Goal: Task Accomplishment & Management: Use online tool/utility

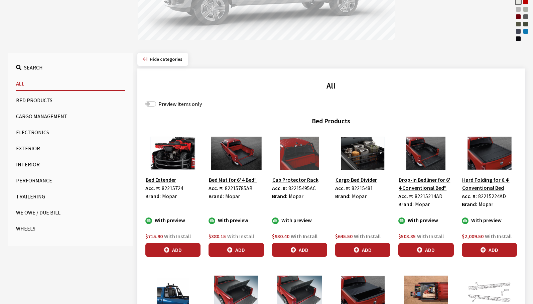
scroll to position [167, 0]
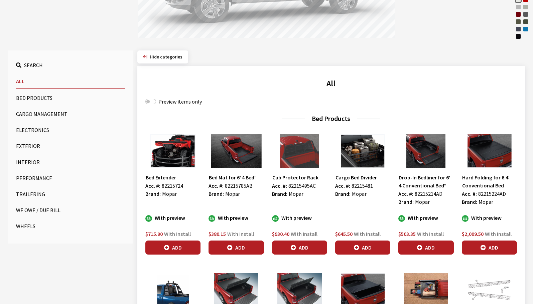
click at [27, 143] on button "Exterior" at bounding box center [70, 145] width 109 height 13
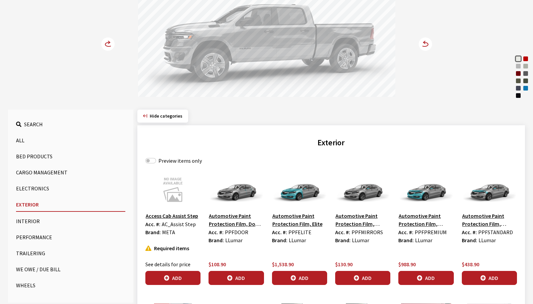
scroll to position [100, 0]
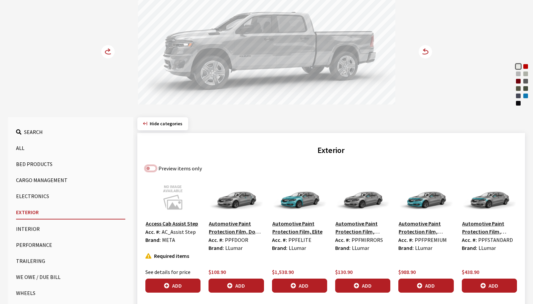
click at [152, 168] on input "Preview items only" at bounding box center [150, 168] width 11 height 5
checkbox input "true"
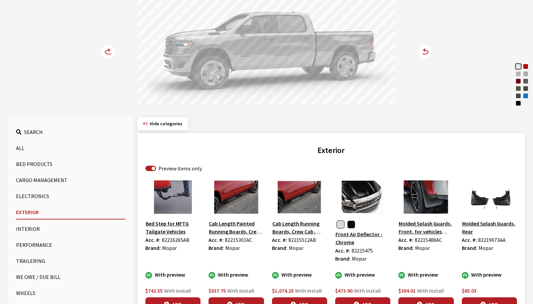
click at [44, 164] on button "Bed Products" at bounding box center [70, 163] width 109 height 13
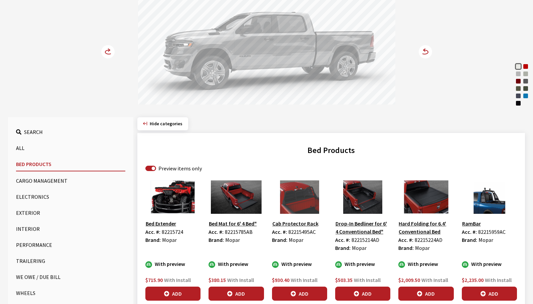
click at [106, 53] on circle at bounding box center [107, 51] width 13 height 13
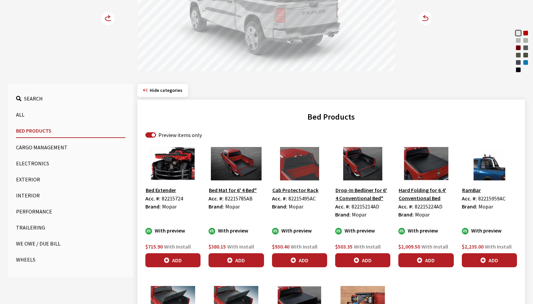
scroll to position [167, 0]
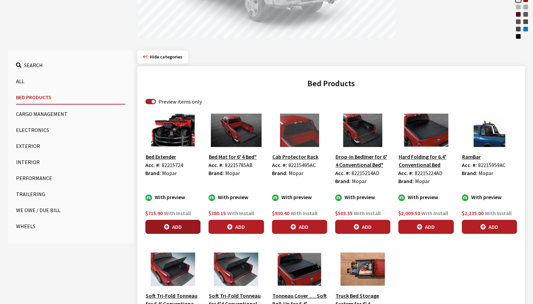
click at [171, 230] on button "Add" at bounding box center [172, 227] width 55 height 14
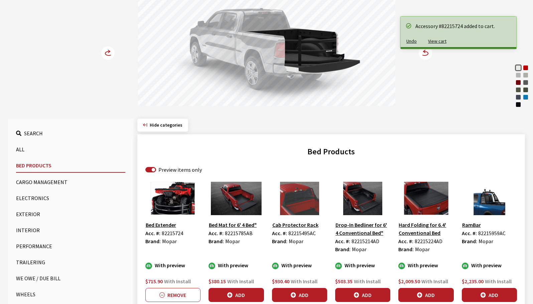
scroll to position [100, 0]
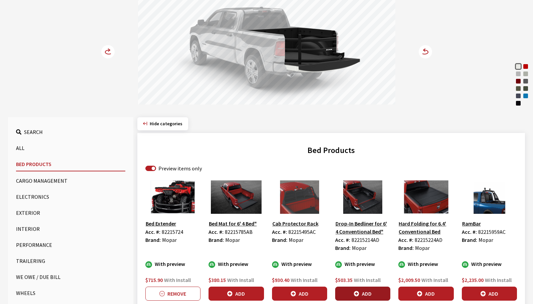
click at [349, 290] on button "Add" at bounding box center [362, 294] width 55 height 14
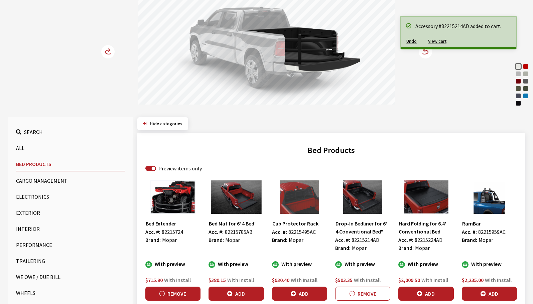
click at [160, 293] on icon "button" at bounding box center [161, 294] width 5 height 5
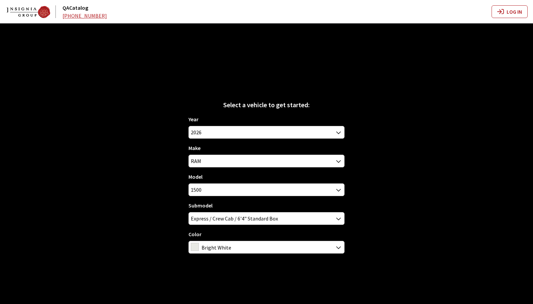
scroll to position [23, 0]
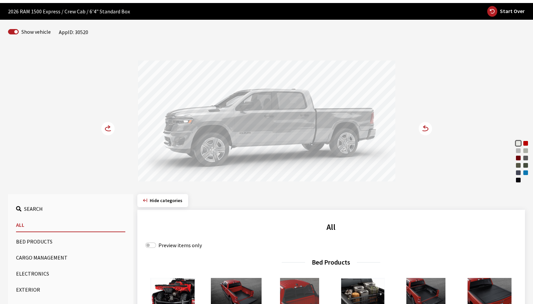
click at [109, 131] on icon at bounding box center [108, 129] width 7 height 4
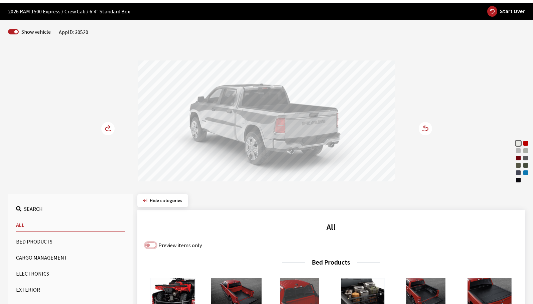
click at [149, 246] on input "Preview items only" at bounding box center [150, 245] width 11 height 5
checkbox input "true"
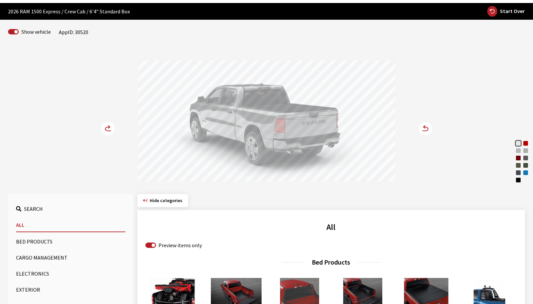
click at [32, 242] on button "Bed Products" at bounding box center [70, 241] width 109 height 13
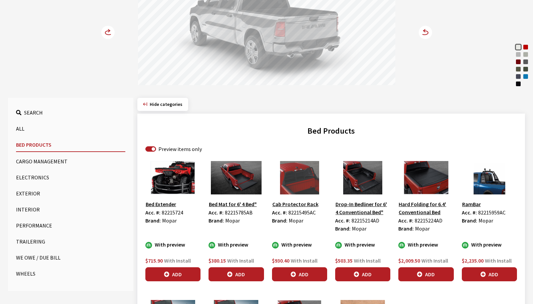
scroll to position [124, 0]
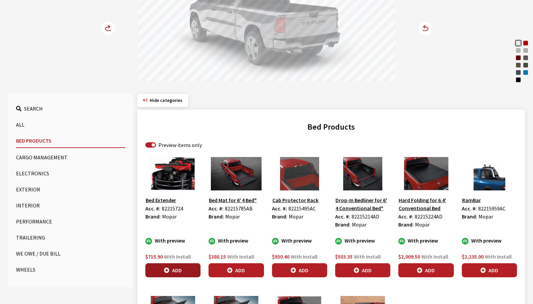
click at [188, 270] on button "Add" at bounding box center [172, 270] width 55 height 14
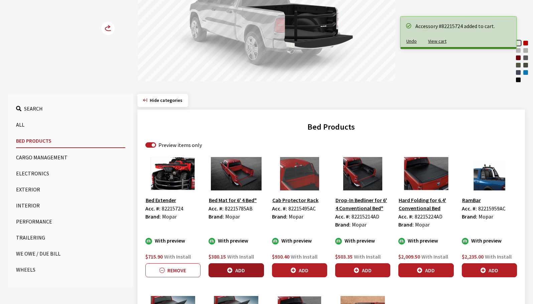
click at [245, 270] on button "Add" at bounding box center [236, 270] width 55 height 14
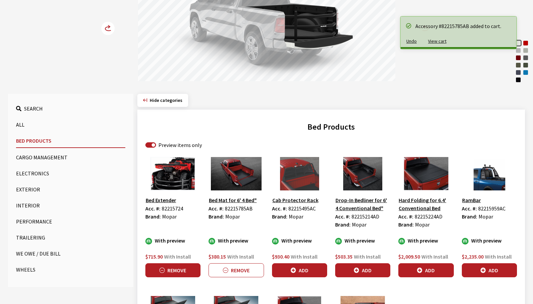
click at [183, 273] on button "Remove" at bounding box center [172, 270] width 55 height 14
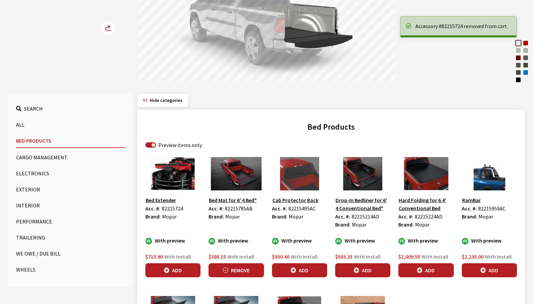
click at [248, 270] on button "Remove" at bounding box center [236, 270] width 55 height 14
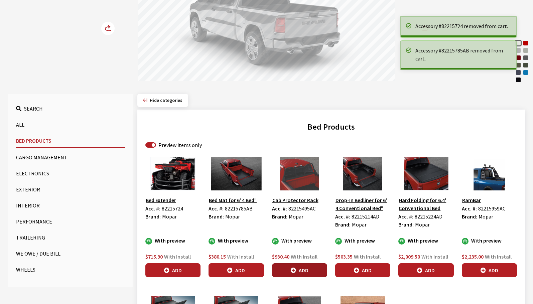
click at [311, 271] on button "Add" at bounding box center [299, 270] width 55 height 14
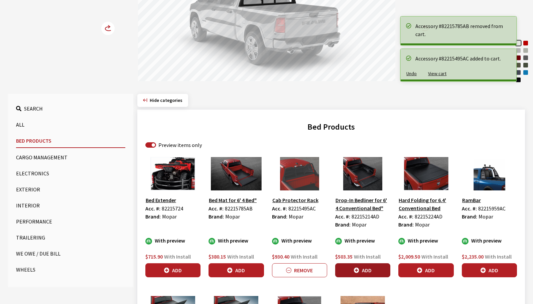
click at [353, 269] on button "Add" at bounding box center [362, 270] width 55 height 14
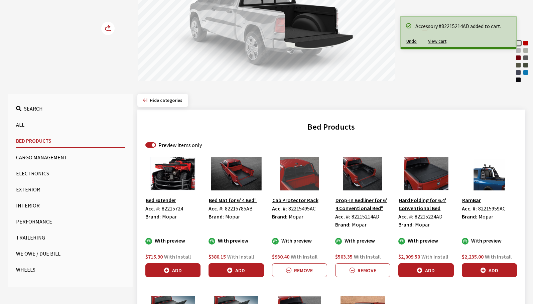
click at [424, 270] on button "Add" at bounding box center [426, 270] width 55 height 14
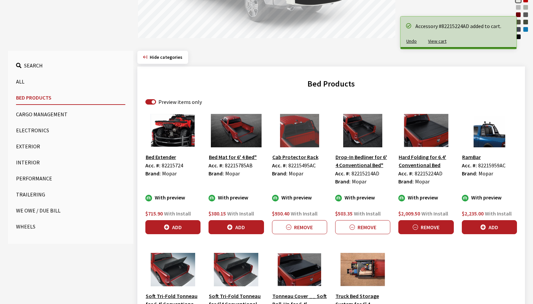
scroll to position [191, 0]
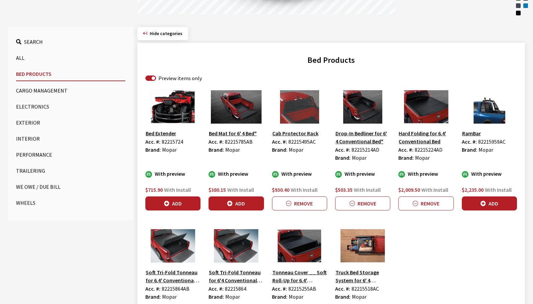
click at [25, 125] on button "Exterior" at bounding box center [70, 122] width 109 height 13
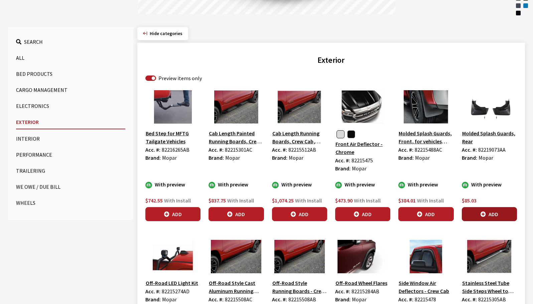
click at [479, 212] on button "Add" at bounding box center [489, 214] width 55 height 14
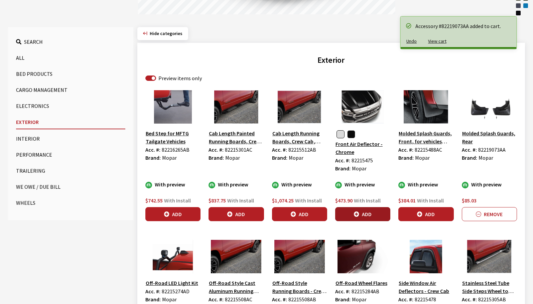
click at [364, 217] on button "Add" at bounding box center [362, 214] width 55 height 14
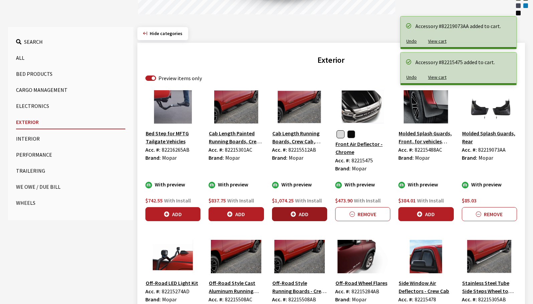
click at [291, 213] on icon "button" at bounding box center [293, 214] width 5 height 5
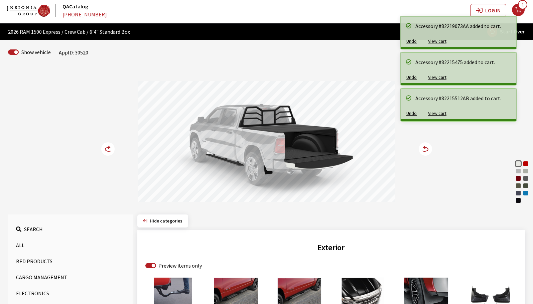
scroll to position [0, 0]
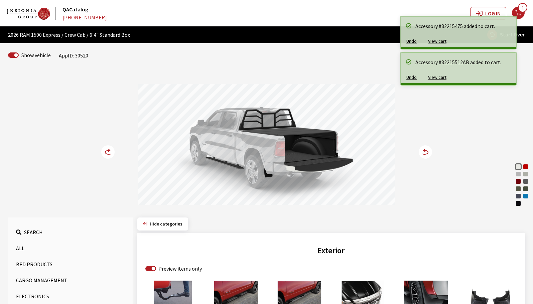
click at [426, 154] on icon at bounding box center [424, 152] width 7 height 4
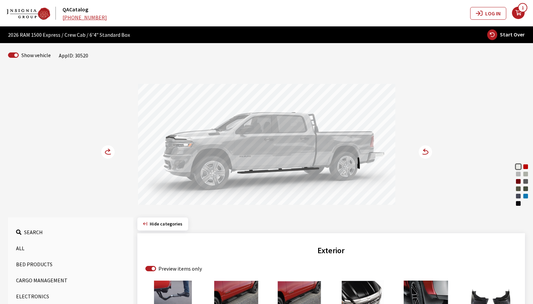
click at [426, 154] on icon at bounding box center [424, 152] width 7 height 4
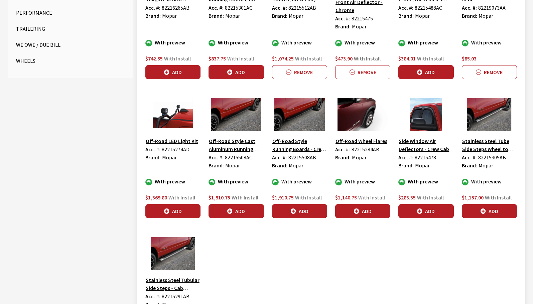
scroll to position [334, 0]
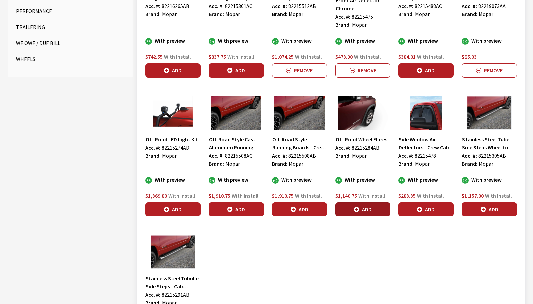
click at [357, 210] on icon "button" at bounding box center [356, 209] width 5 height 5
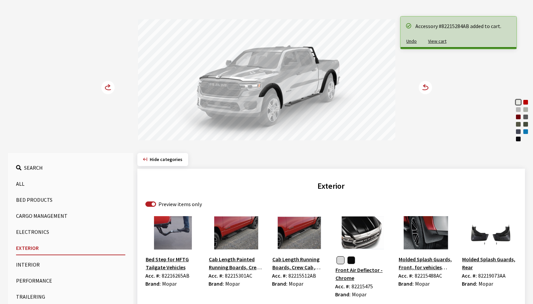
scroll to position [33, 0]
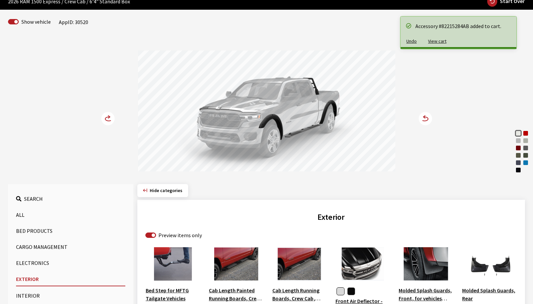
click at [109, 119] on circle at bounding box center [107, 118] width 13 height 13
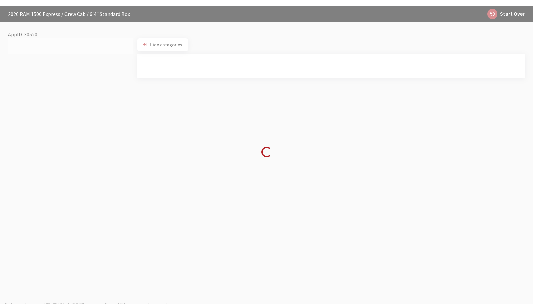
scroll to position [23, 0]
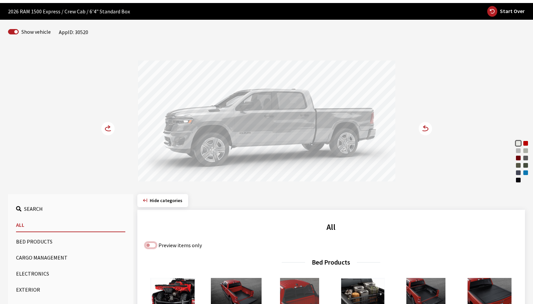
drag, startPoint x: 148, startPoint y: 247, endPoint x: 138, endPoint y: 244, distance: 10.7
click at [149, 247] on input "Preview items only" at bounding box center [150, 245] width 11 height 5
checkbox input "true"
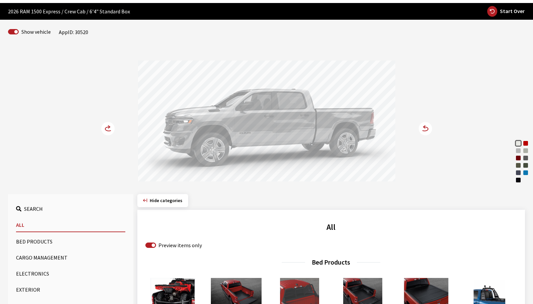
click at [29, 291] on button "Exterior" at bounding box center [70, 289] width 109 height 13
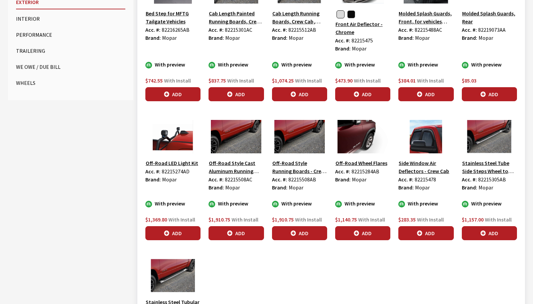
scroll to position [324, 0]
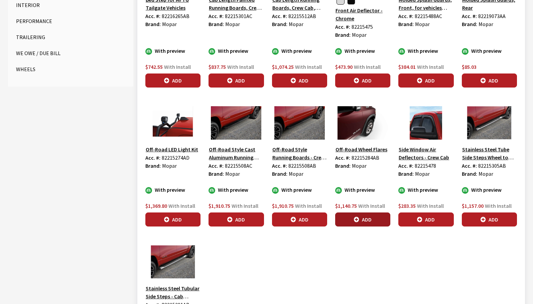
click at [363, 220] on button "Add" at bounding box center [362, 220] width 55 height 14
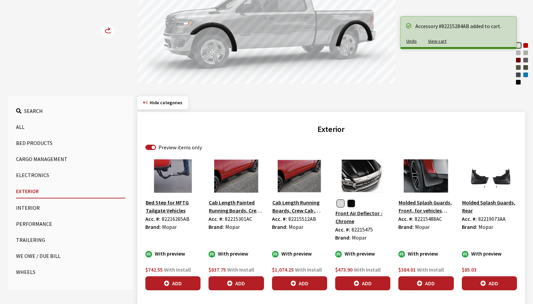
scroll to position [0, 0]
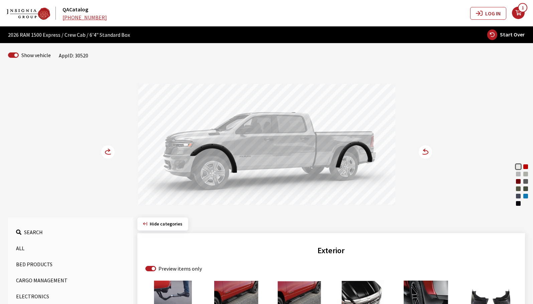
drag, startPoint x: 263, startPoint y: 168, endPoint x: 339, endPoint y: 169, distance: 75.3
click at [324, 169] on div at bounding box center [266, 145] width 257 height 123
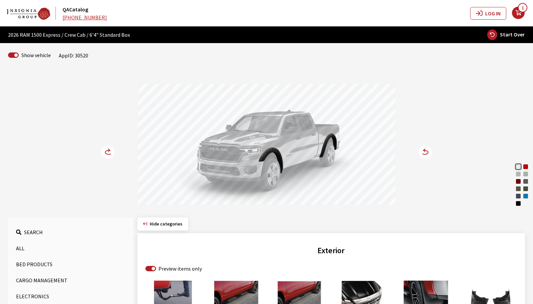
drag, startPoint x: 322, startPoint y: 163, endPoint x: 389, endPoint y: 163, distance: 67.2
click at [372, 163] on div at bounding box center [266, 145] width 257 height 123
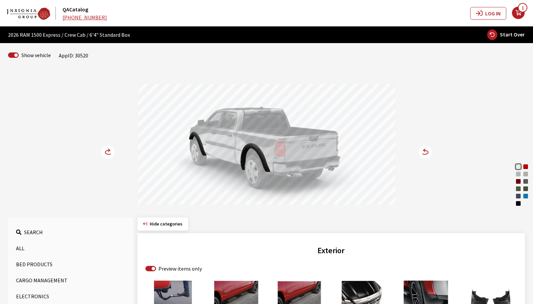
click at [427, 155] on circle at bounding box center [425, 151] width 13 height 13
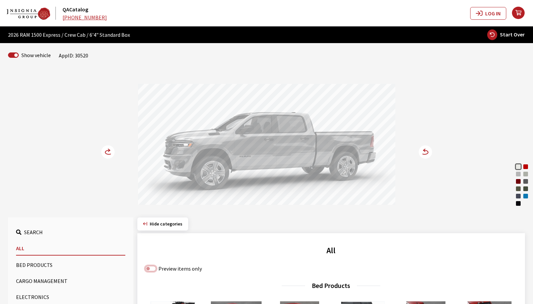
click at [151, 269] on input "Preview items only" at bounding box center [150, 268] width 11 height 5
checkbox input "true"
click at [40, 297] on button "Electronics" at bounding box center [70, 297] width 109 height 13
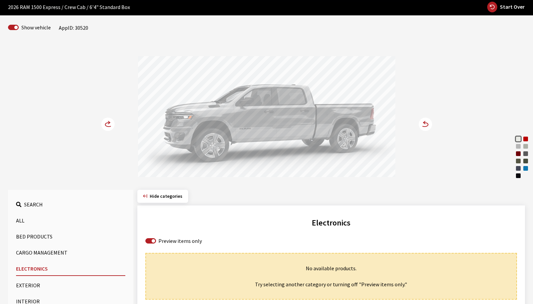
scroll to position [33, 0]
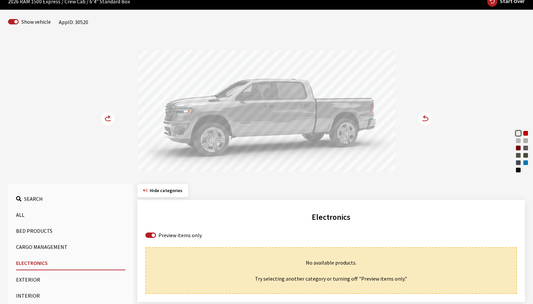
click at [32, 282] on button "Exterior" at bounding box center [70, 279] width 109 height 13
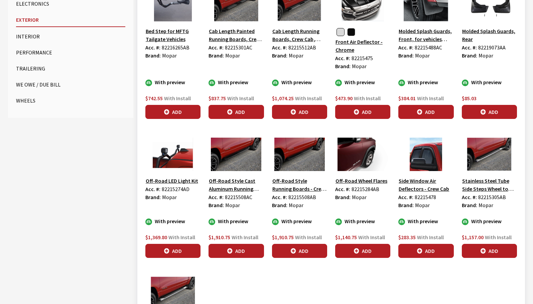
scroll to position [301, 0]
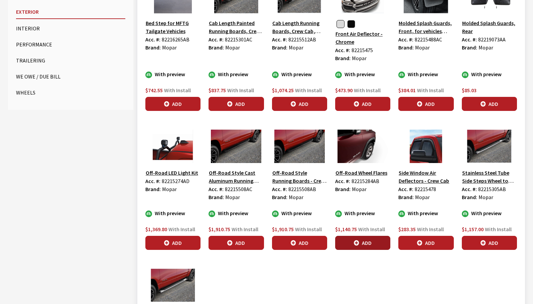
drag, startPoint x: 349, startPoint y: 251, endPoint x: 350, endPoint y: 248, distance: 3.7
click at [350, 251] on div "Bed Step for MFTG Tailgate Vehicles Acc. #: 82216265AB Brand: Mopar With previe…" at bounding box center [331, 194] width 380 height 428
click at [349, 245] on button "Add" at bounding box center [362, 243] width 55 height 14
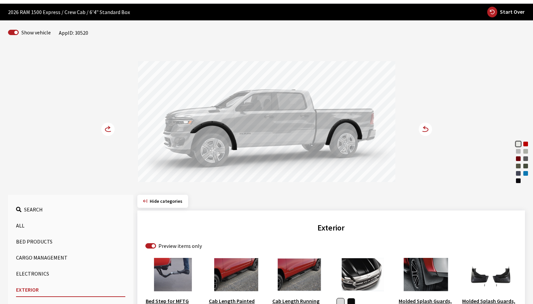
scroll to position [0, 0]
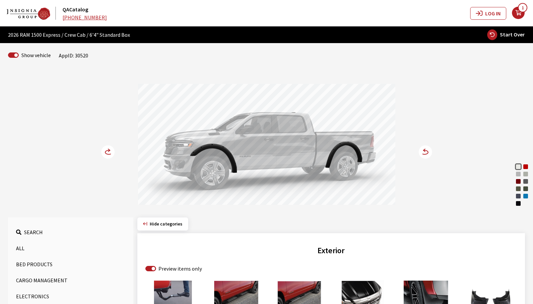
click at [113, 153] on icon at bounding box center [112, 153] width 5 height 6
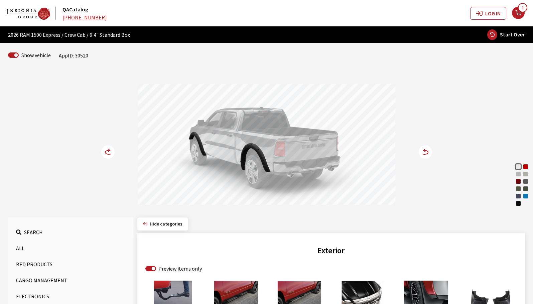
click at [113, 153] on icon at bounding box center [112, 153] width 5 height 6
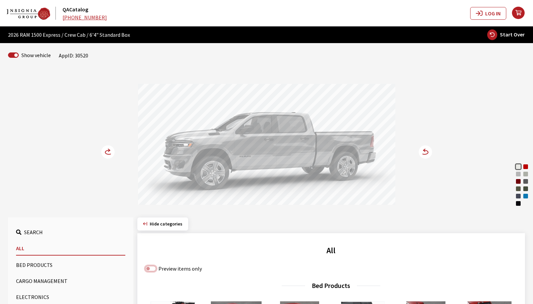
click at [149, 268] on input "Preview items only" at bounding box center [150, 268] width 11 height 5
checkbox input "true"
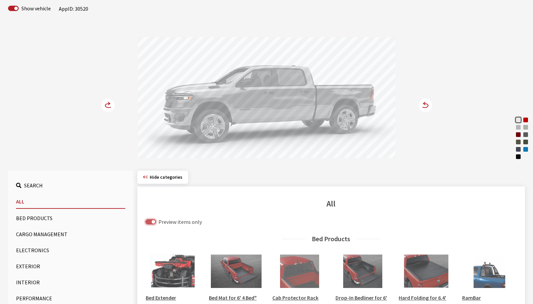
scroll to position [67, 0]
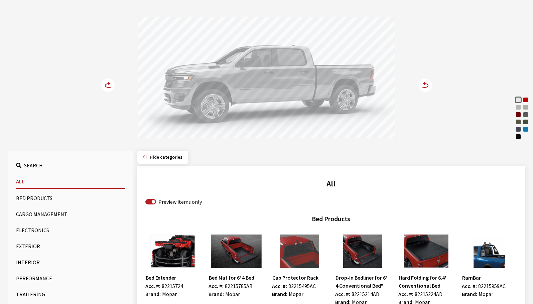
click at [23, 247] on button "Exterior" at bounding box center [70, 246] width 109 height 13
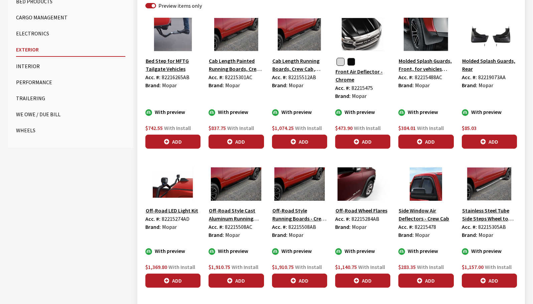
scroll to position [268, 0]
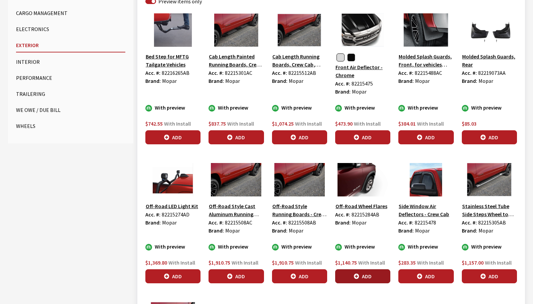
click at [349, 277] on button "Add" at bounding box center [362, 277] width 55 height 14
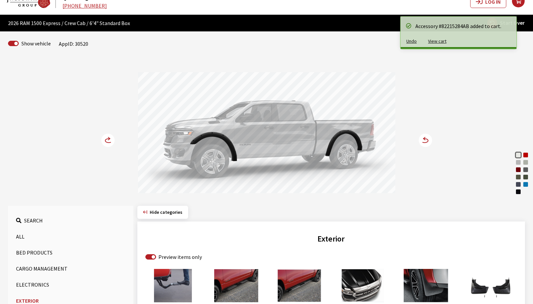
scroll to position [0, 0]
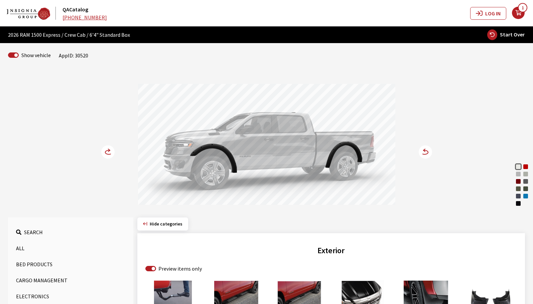
click at [106, 154] on circle at bounding box center [107, 151] width 13 height 13
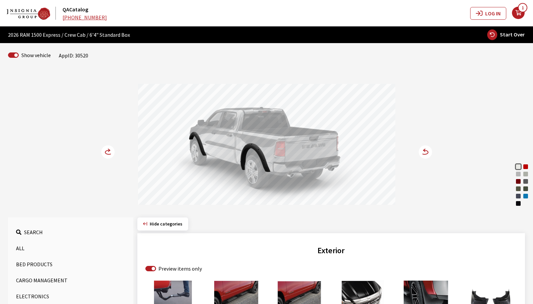
click at [106, 154] on circle at bounding box center [107, 151] width 13 height 13
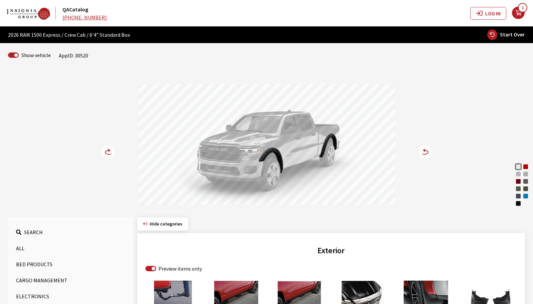
click at [106, 154] on circle at bounding box center [107, 151] width 13 height 13
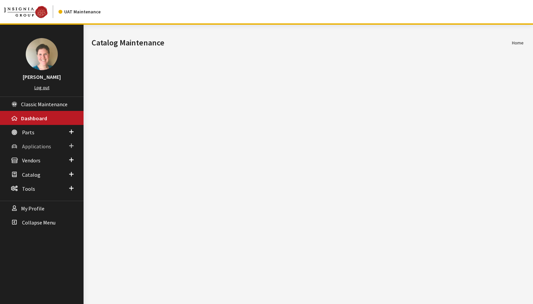
click at [39, 148] on span "Applications" at bounding box center [36, 146] width 29 height 7
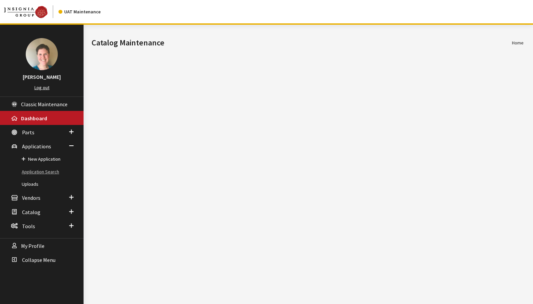
click at [39, 174] on link "Application Search" at bounding box center [42, 172] width 84 height 12
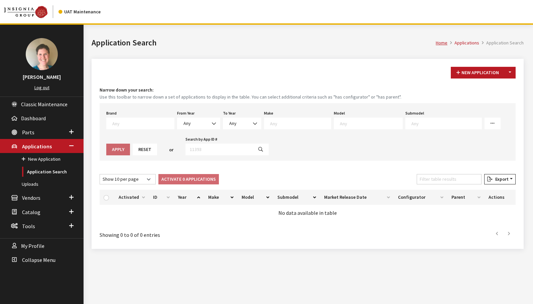
click at [267, 48] on h1 "Application Search" at bounding box center [264, 43] width 344 height 12
click at [186, 148] on input "Search by App ID #" at bounding box center [220, 150] width 68 height 12
type input "30517"
click at [258, 150] on icon "button" at bounding box center [260, 149] width 5 height 5
select select
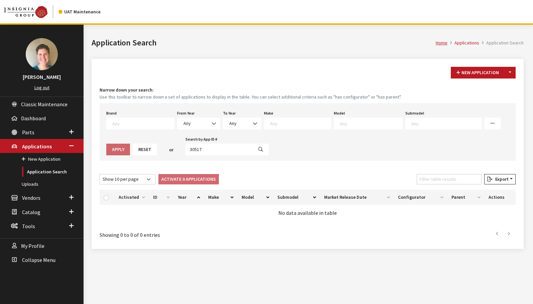
select select
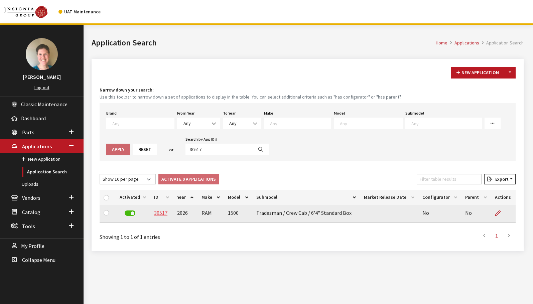
click at [159, 213] on link "30517" at bounding box center [160, 213] width 13 height 7
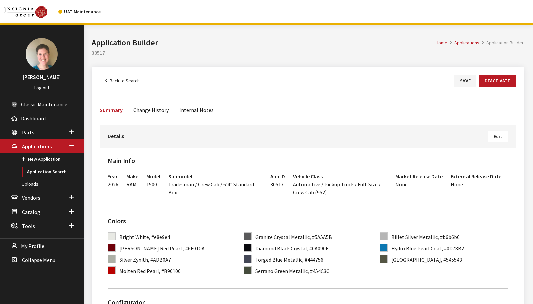
click at [503, 136] on button "Edit" at bounding box center [498, 137] width 20 height 12
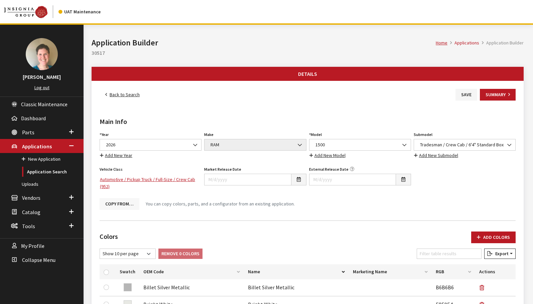
click at [113, 206] on button "Copy From…" at bounding box center [120, 204] width 40 height 12
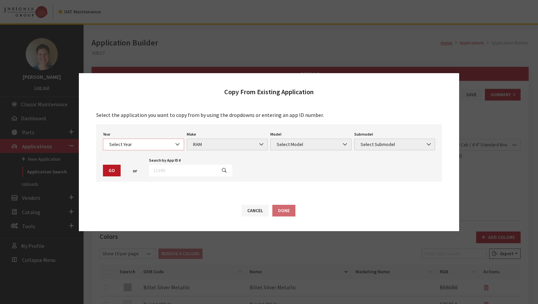
click at [166, 146] on span "Select Year" at bounding box center [143, 144] width 73 height 7
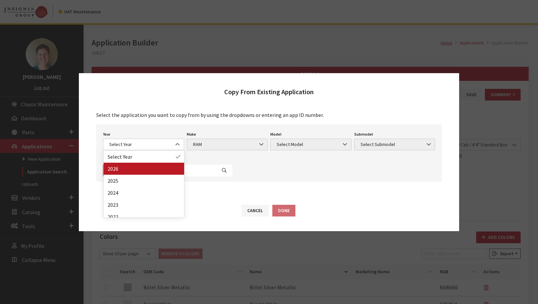
click at [261, 181] on div "Year Select Year 2026 2025 2024 2023 2022 2021 2020 2019 2018 2017 2016 2015 20…" at bounding box center [269, 153] width 346 height 58
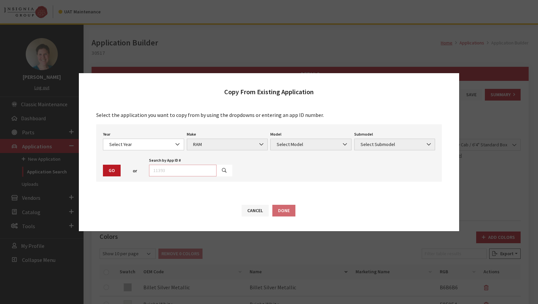
click at [171, 174] on input "text" at bounding box center [183, 171] width 68 height 12
type input "30520"
click at [222, 171] on icon "button" at bounding box center [224, 171] width 5 height 5
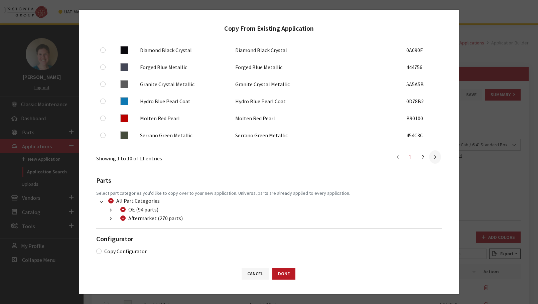
scroll to position [209, 0]
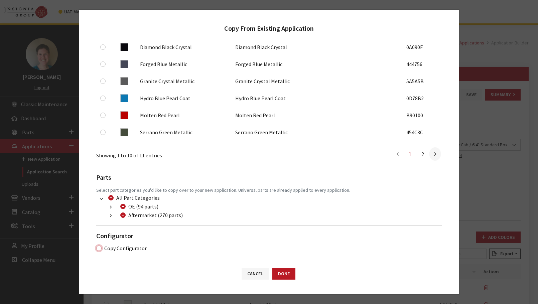
click at [99, 248] on input "Copy Configurator" at bounding box center [98, 248] width 5 height 5
checkbox input "true"
click at [286, 274] on button "Done" at bounding box center [284, 274] width 23 height 12
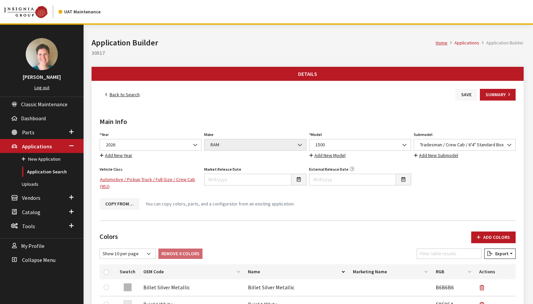
click at [463, 94] on button "Save" at bounding box center [467, 95] width 22 height 12
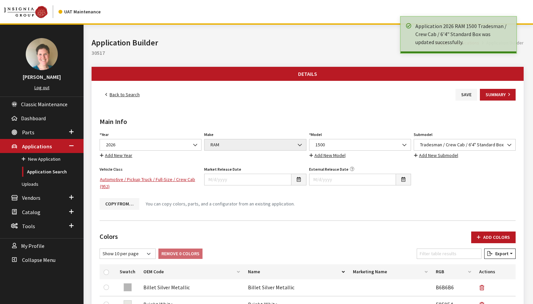
click at [116, 96] on link "Back to Search" at bounding box center [123, 95] width 46 height 12
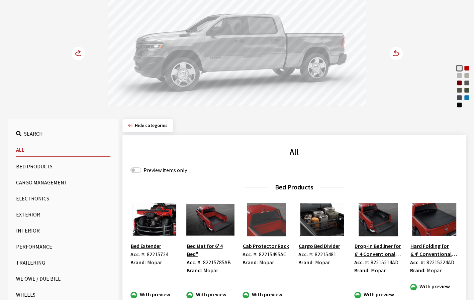
scroll to position [100, 0]
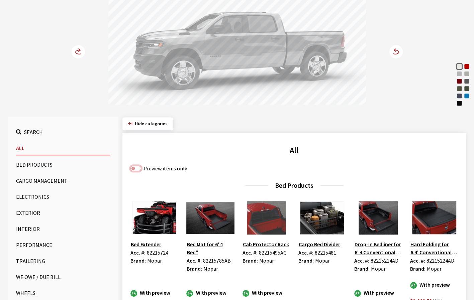
click at [135, 167] on input "Preview items only" at bounding box center [135, 168] width 11 height 5
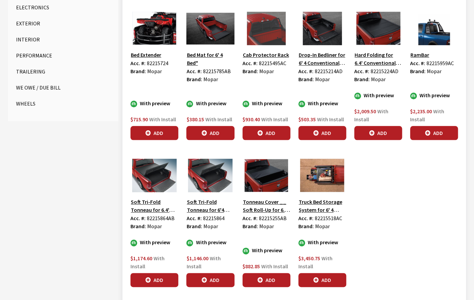
scroll to position [234, 0]
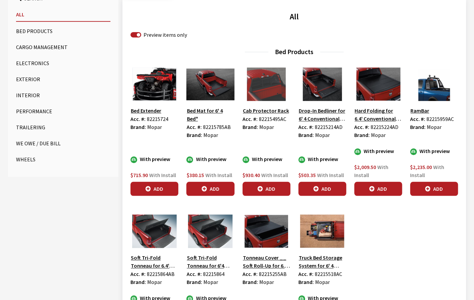
click at [27, 30] on button "Bed Products" at bounding box center [63, 30] width 94 height 13
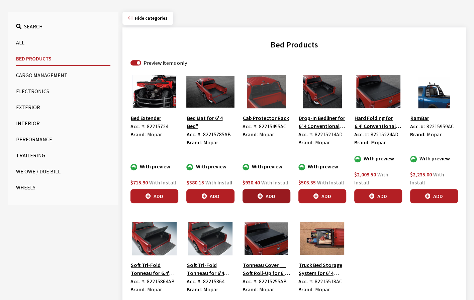
scroll to position [201, 0]
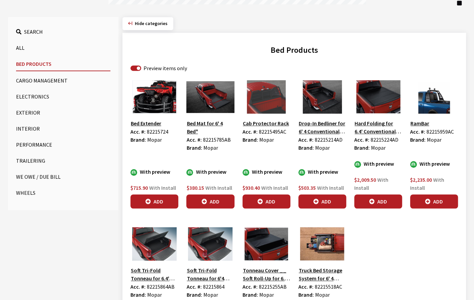
click at [275, 131] on span "82215495AC" at bounding box center [272, 131] width 27 height 7
copy span "82215495AC"
click at [154, 130] on span "82215724" at bounding box center [157, 131] width 21 height 7
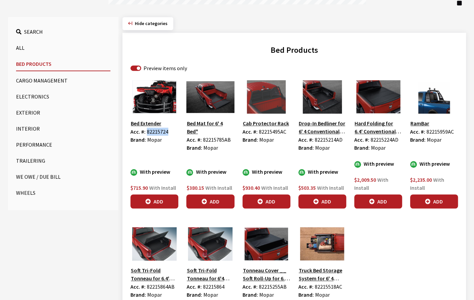
copy span "82215724"
click at [218, 137] on span "82215785AB" at bounding box center [217, 139] width 28 height 7
copy span "82215785AB"
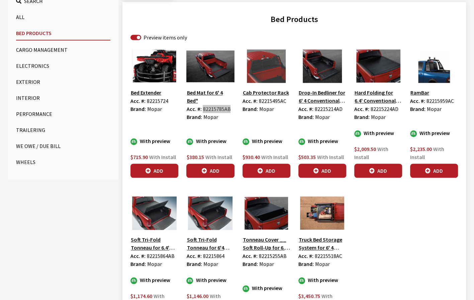
scroll to position [234, 0]
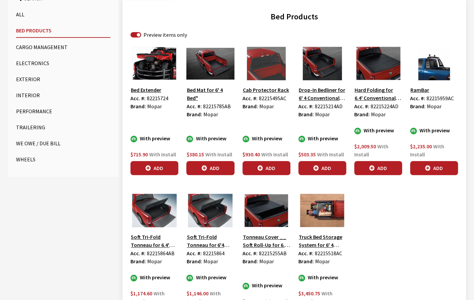
click at [276, 252] on span "82215255AB" at bounding box center [273, 253] width 28 height 7
copy span "82215255AB"
click at [215, 252] on span "82215864" at bounding box center [213, 253] width 21 height 7
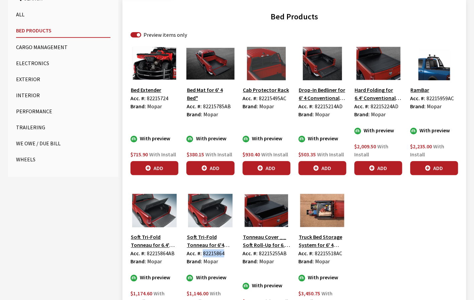
copy span "82215864"
click at [433, 97] on span "82215959AC" at bounding box center [439, 98] width 27 height 7
copy span "82215959AC"
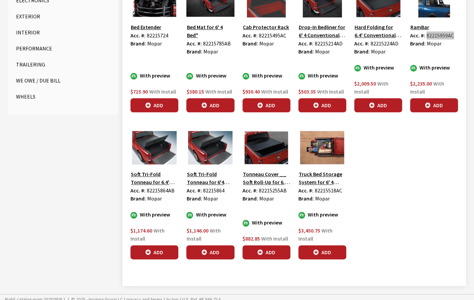
scroll to position [200, 0]
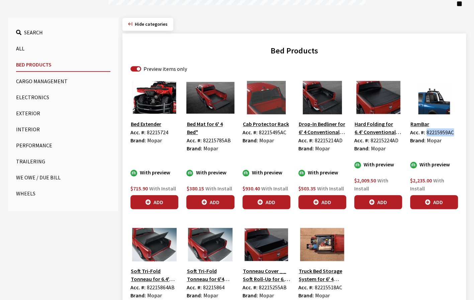
click at [27, 81] on button "Cargo Management" at bounding box center [63, 81] width 94 height 13
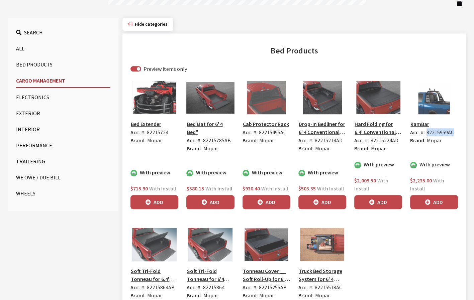
scroll to position [129, 0]
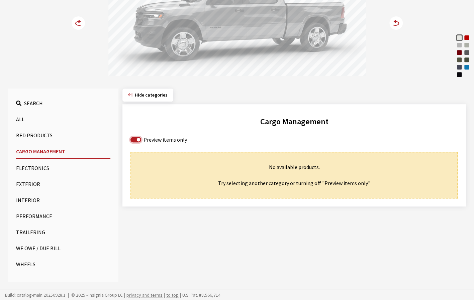
click at [135, 139] on input "Preview items only" at bounding box center [135, 139] width 11 height 5
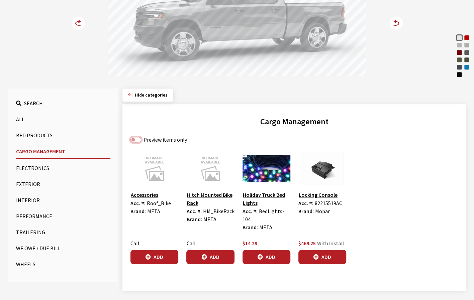
click at [135, 139] on input "Preview items only" at bounding box center [135, 139] width 11 height 5
checkbox input "true"
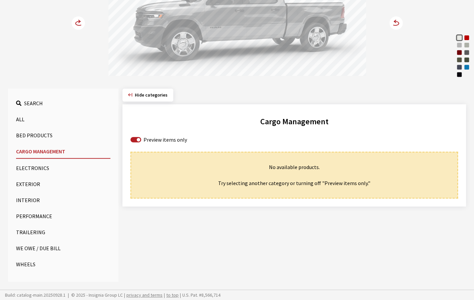
click at [40, 169] on button "Electronics" at bounding box center [63, 168] width 94 height 13
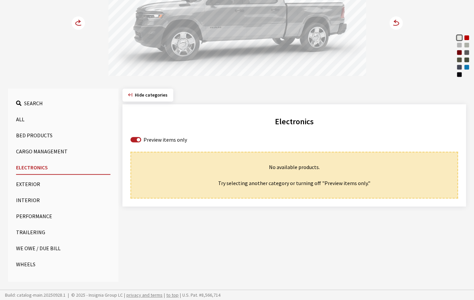
click at [25, 182] on button "Exterior" at bounding box center [63, 184] width 94 height 13
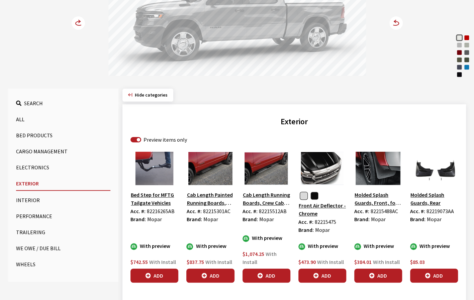
click at [161, 213] on span "82216265AB" at bounding box center [161, 211] width 28 height 7
click at [161, 212] on span "82216265AB" at bounding box center [161, 211] width 28 height 7
copy span "82216265AB"
click at [321, 221] on span "82215475" at bounding box center [325, 222] width 21 height 7
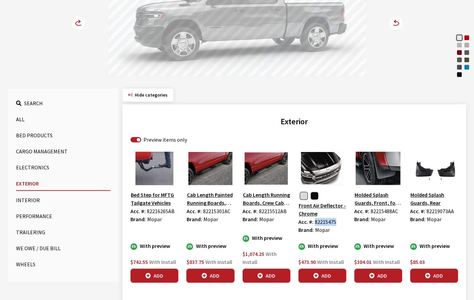
copy span "82215475"
click at [37, 169] on button "Electronics" at bounding box center [63, 167] width 94 height 13
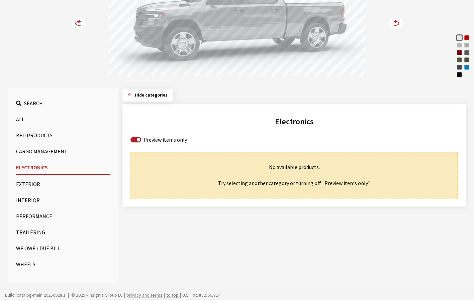
click at [34, 136] on button "Bed Products" at bounding box center [63, 135] width 94 height 13
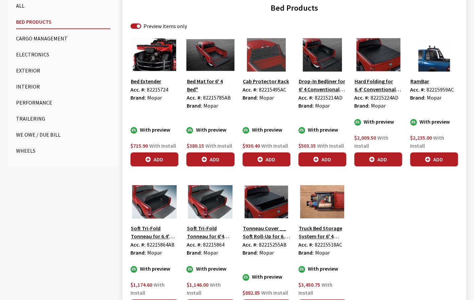
scroll to position [263, 0]
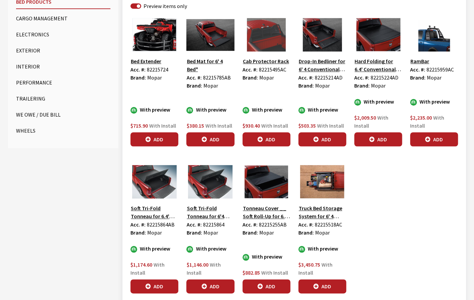
click at [332, 223] on span "82215518AC" at bounding box center [328, 224] width 27 height 7
copy span "82215518AC"
click at [26, 35] on button "Electronics" at bounding box center [63, 34] width 94 height 13
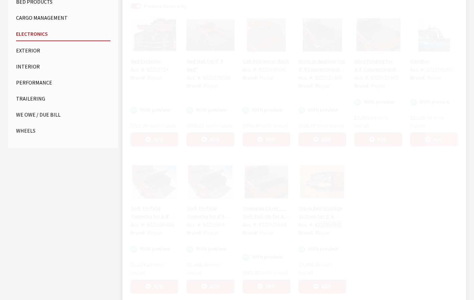
scroll to position [129, 0]
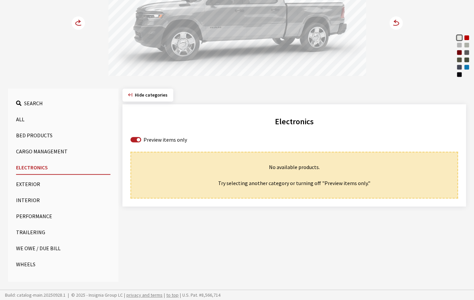
click at [23, 185] on button "Exterior" at bounding box center [63, 184] width 94 height 13
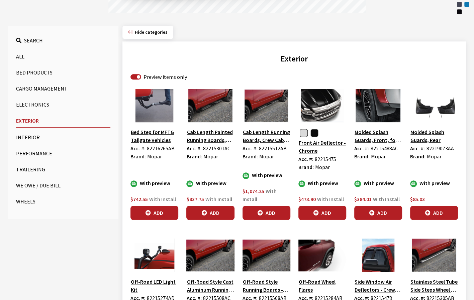
scroll to position [196, 0]
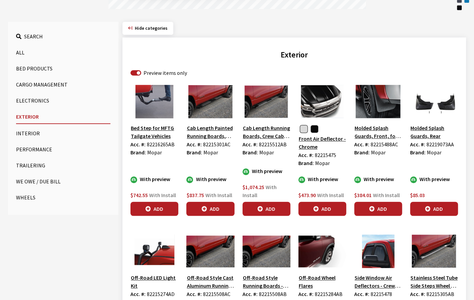
click at [391, 143] on span "82215488AC" at bounding box center [383, 144] width 27 height 7
copy span "82215488AC"
click at [447, 141] on span "82219073AA" at bounding box center [439, 144] width 27 height 7
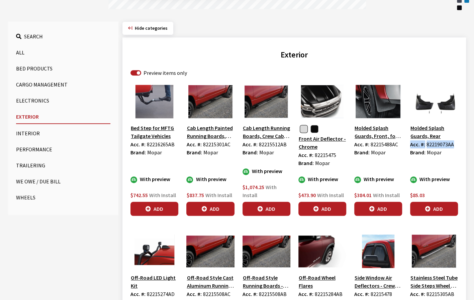
click at [447, 141] on span "82219073AA" at bounding box center [439, 144] width 27 height 7
click at [448, 142] on span "82219073AA" at bounding box center [439, 144] width 27 height 7
click at [448, 143] on span "82219073AA" at bounding box center [439, 144] width 27 height 7
click at [449, 155] on div "Molded Splash Guards, Rear Acc. #: 82219073AA Brand: Mopar With preview $85.03 …" at bounding box center [434, 150] width 56 height 131
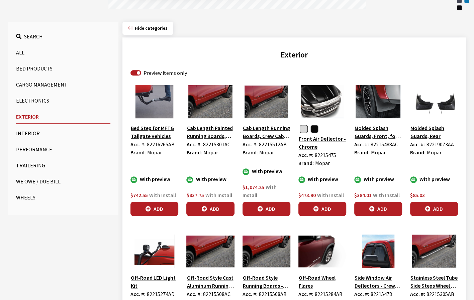
click at [447, 143] on span "82219073AA" at bounding box center [439, 144] width 27 height 7
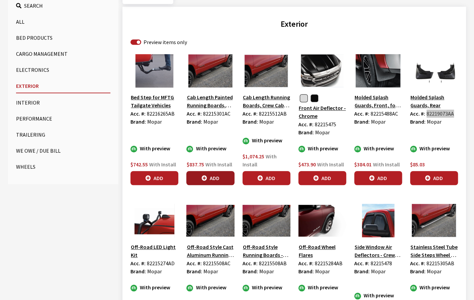
scroll to position [229, 0]
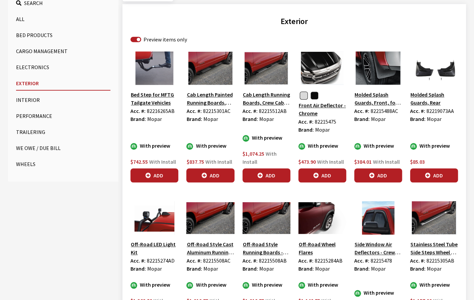
click at [211, 111] on span "82215301AC" at bounding box center [216, 111] width 27 height 7
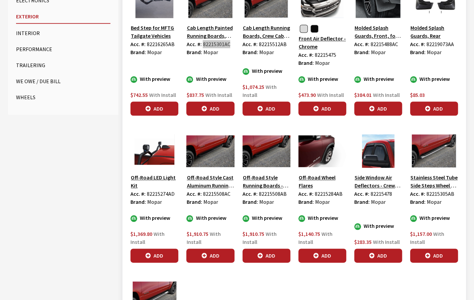
scroll to position [330, 0]
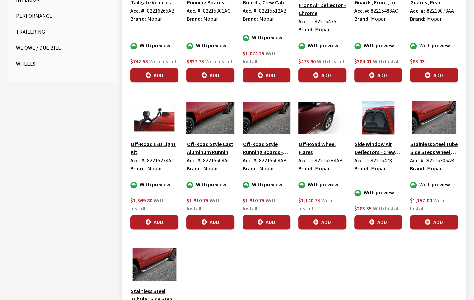
click at [441, 157] on span "82215305AB" at bounding box center [440, 160] width 28 height 7
click at [442, 160] on span "82215305AB" at bounding box center [440, 160] width 28 height 7
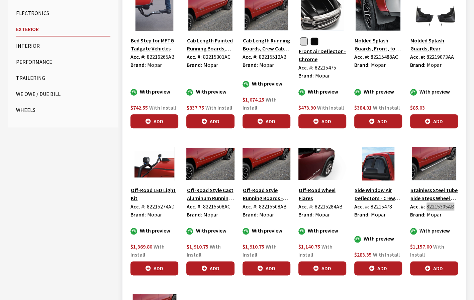
scroll to position [263, 0]
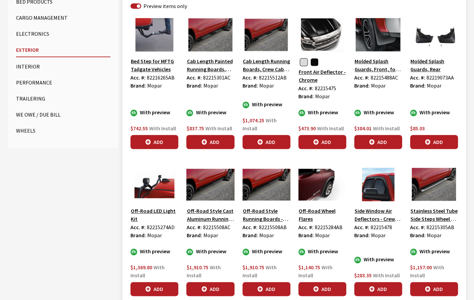
click at [382, 225] on span "82215478" at bounding box center [380, 227] width 21 height 7
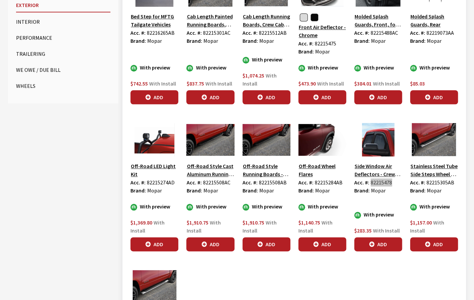
scroll to position [330, 0]
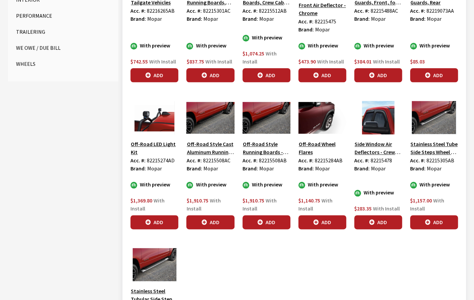
click at [329, 161] on span "82215284AB" at bounding box center [329, 160] width 28 height 7
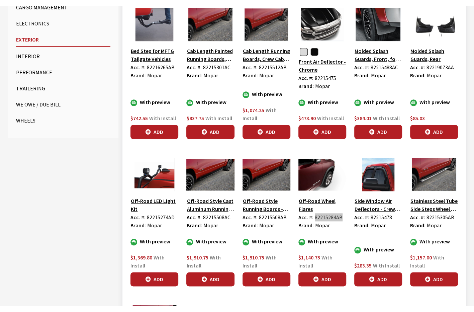
scroll to position [263, 0]
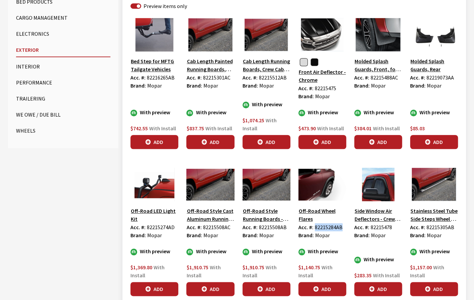
click at [26, 99] on button "Trailering" at bounding box center [63, 98] width 94 height 13
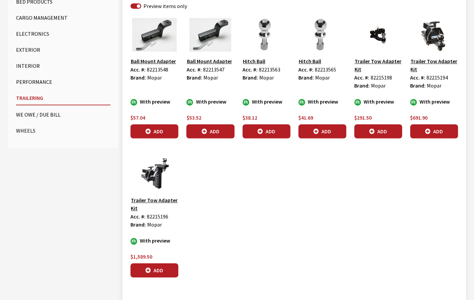
click at [210, 69] on span "82213547" at bounding box center [213, 69] width 21 height 7
